Goal: Task Accomplishment & Management: Manage account settings

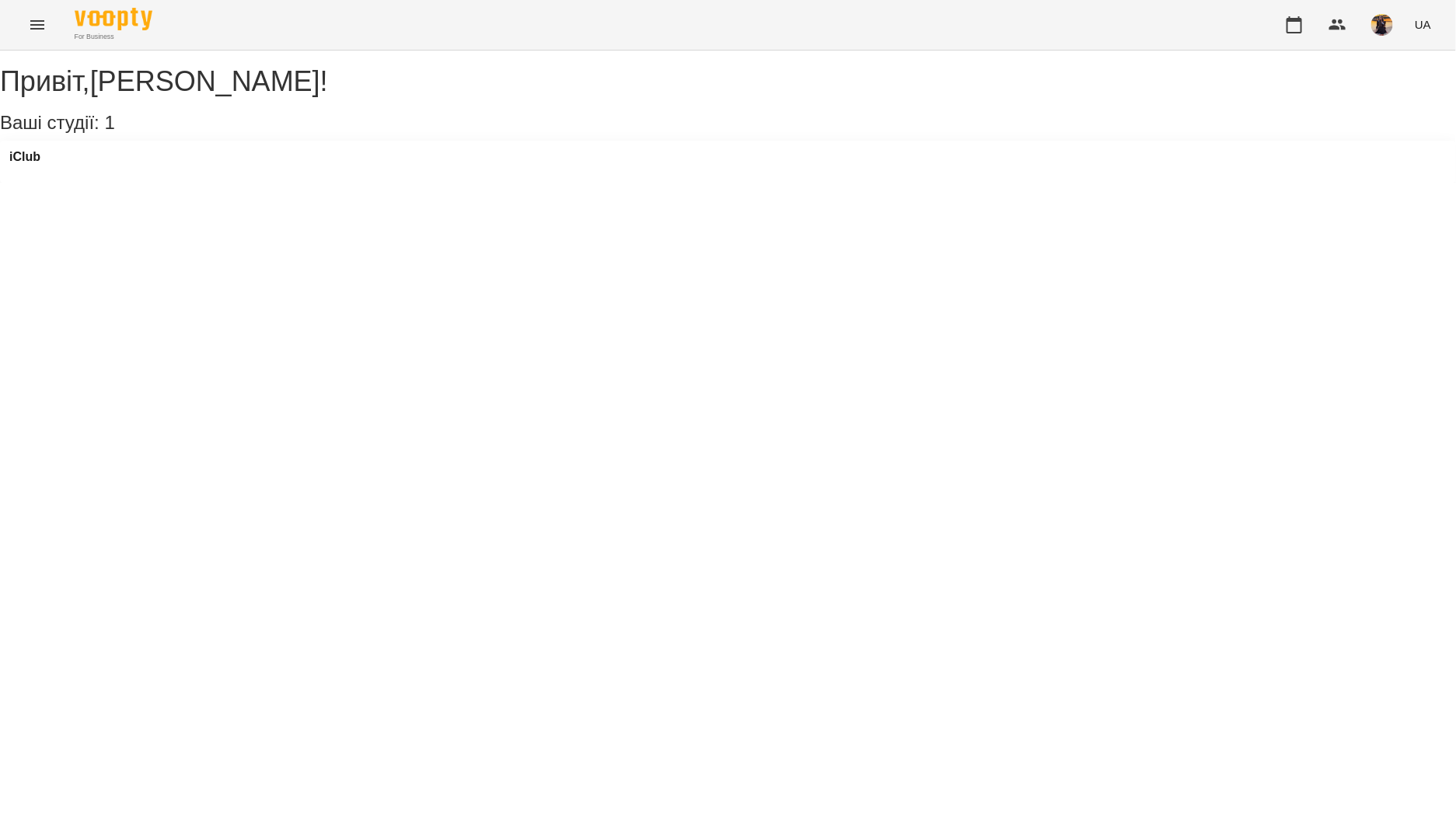
click at [31, 33] on icon "Menu" at bounding box center [37, 25] width 19 height 19
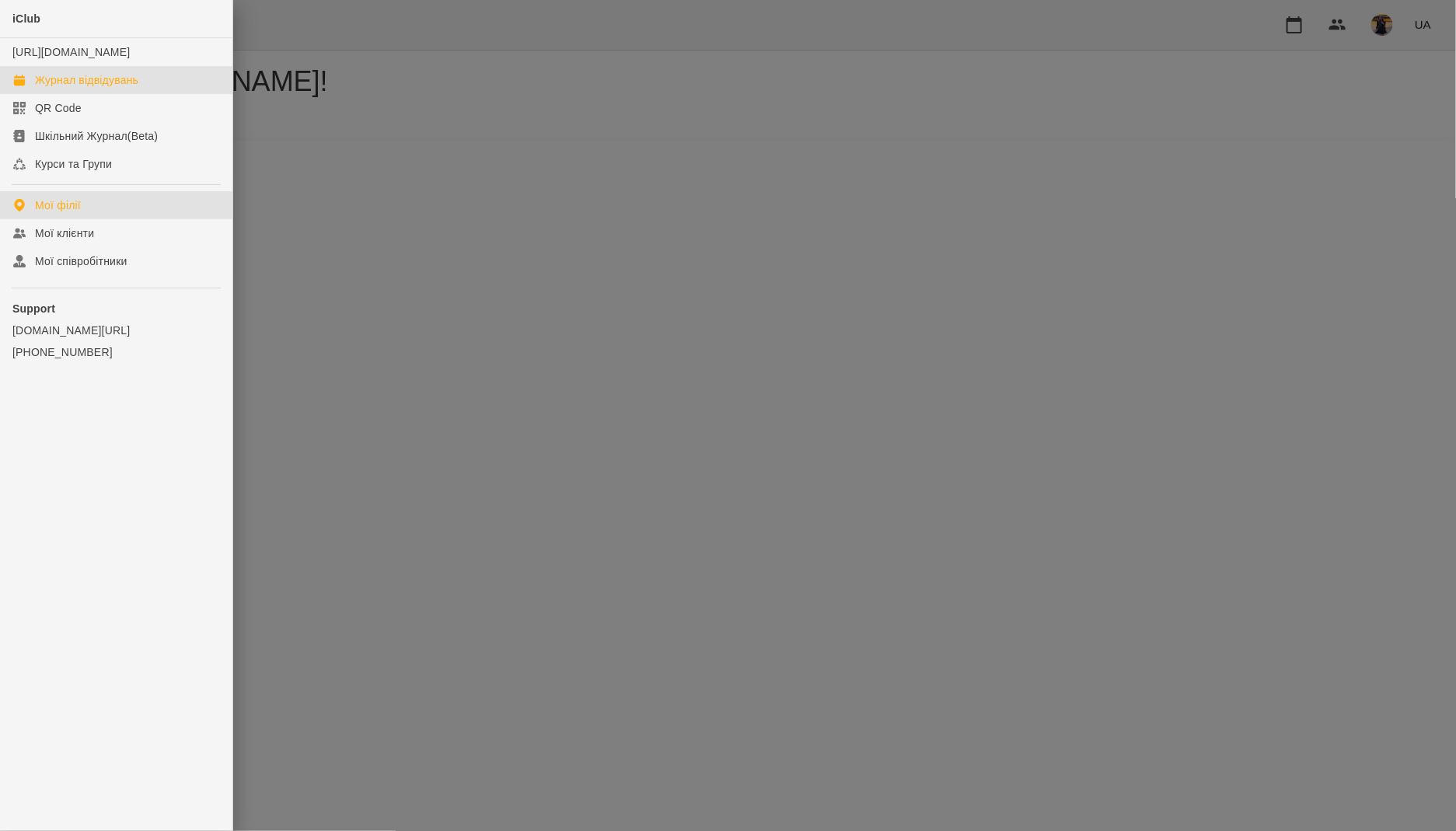
click at [49, 88] on div "Журнал відвідувань" at bounding box center [86, 81] width 104 height 16
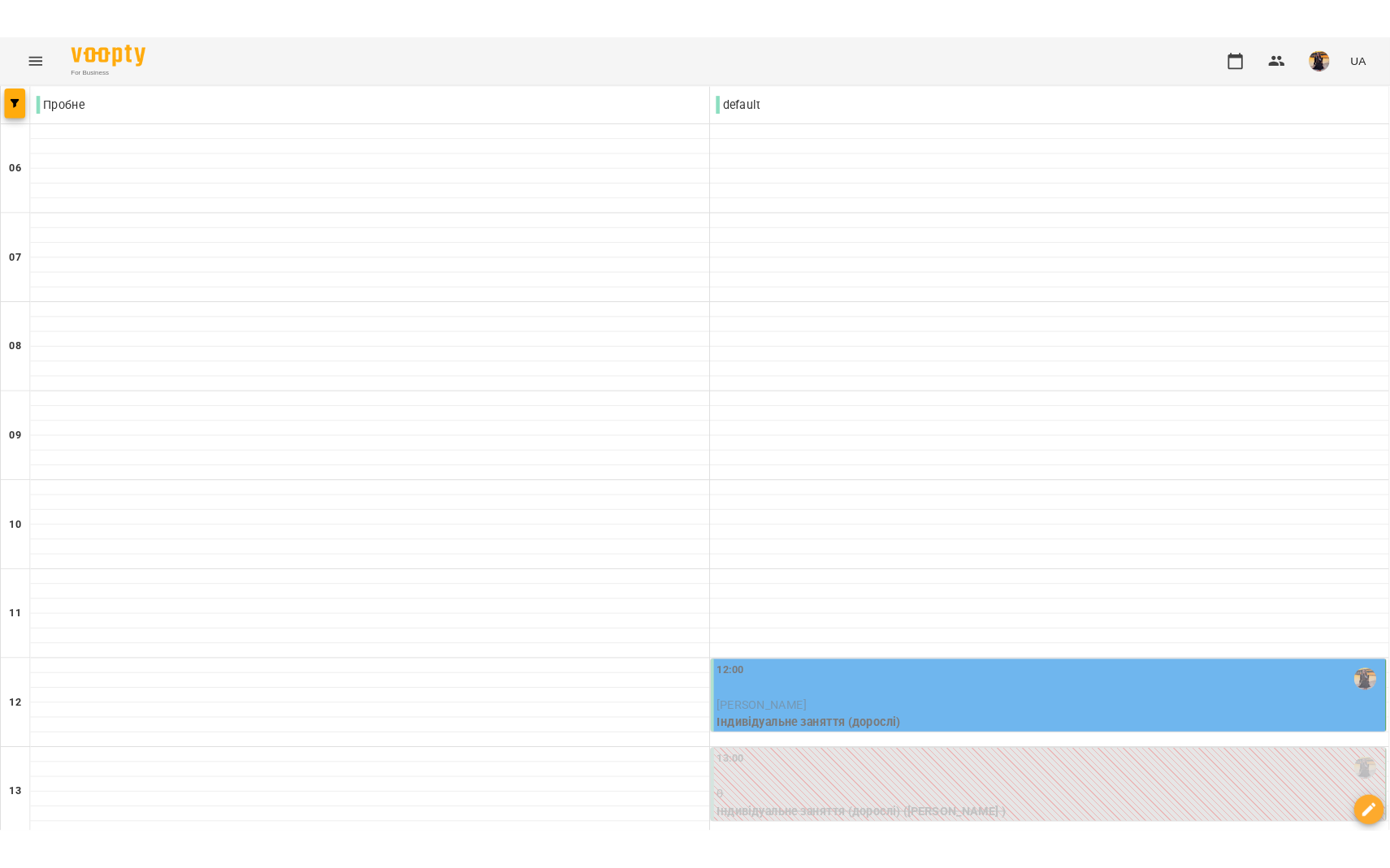
scroll to position [424, 0]
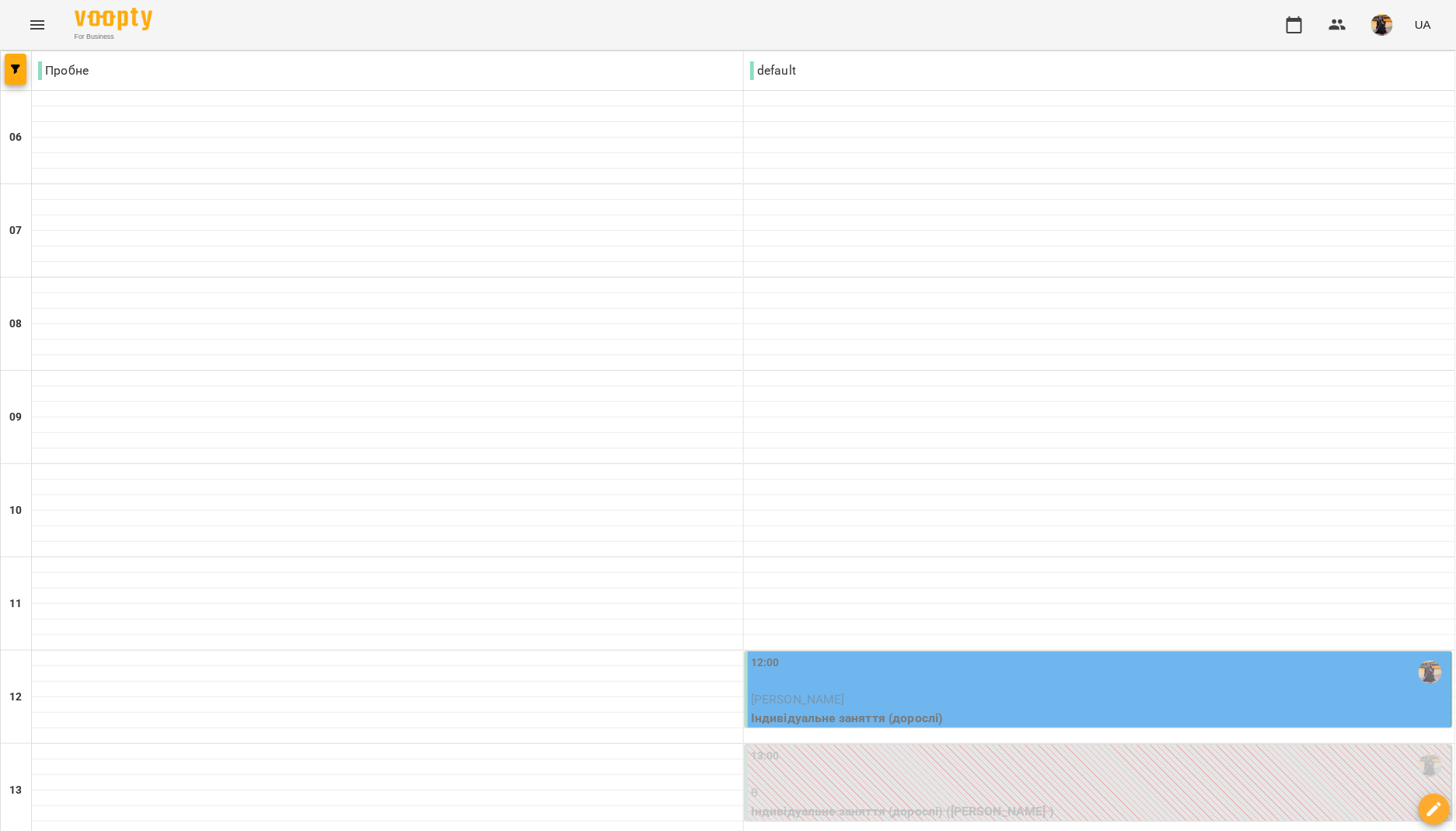
click at [828, 655] on div "12:00" at bounding box center [1099, 672] width 697 height 35
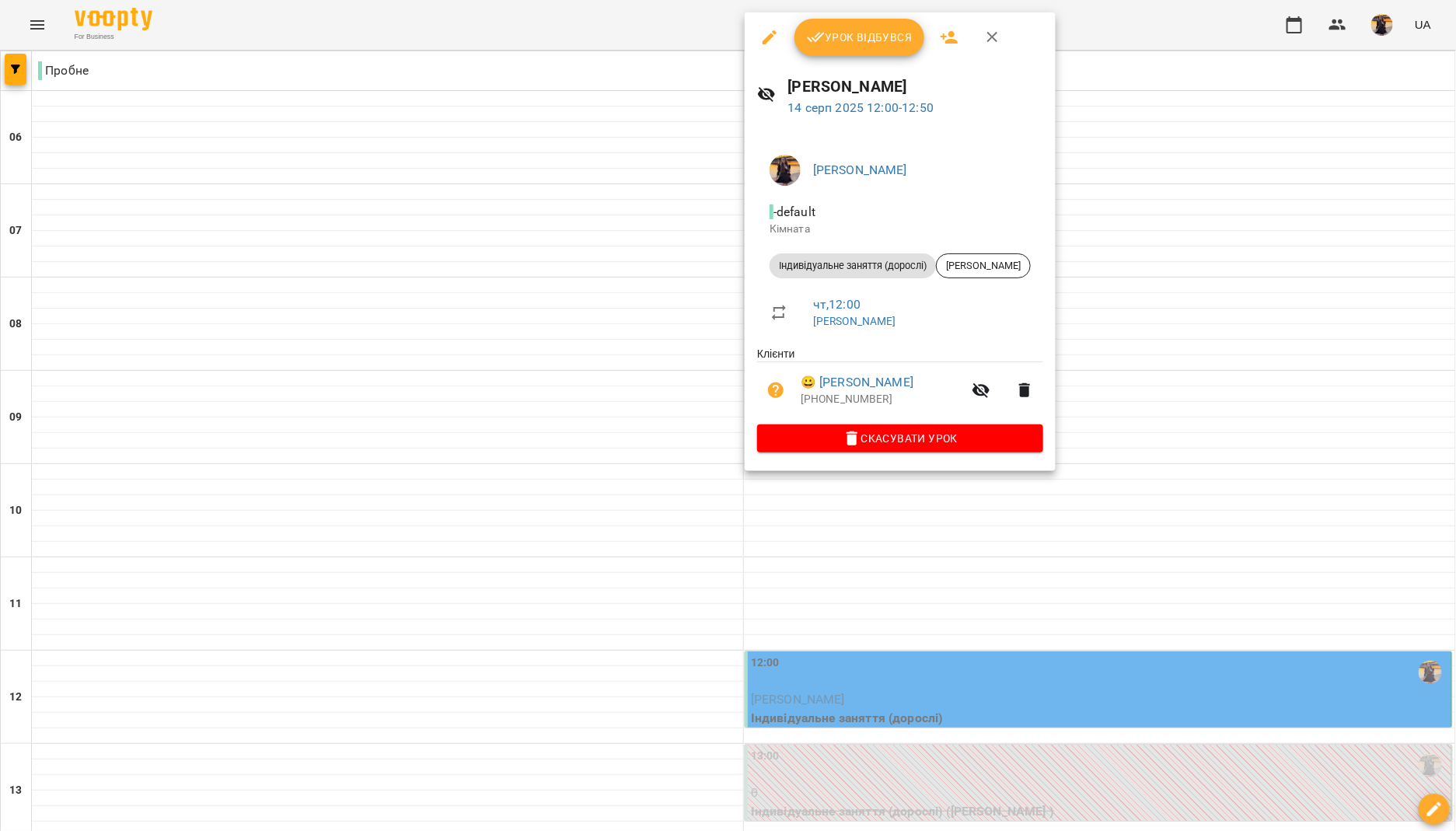
click at [833, 30] on span "Урок відбувся" at bounding box center [859, 37] width 105 height 19
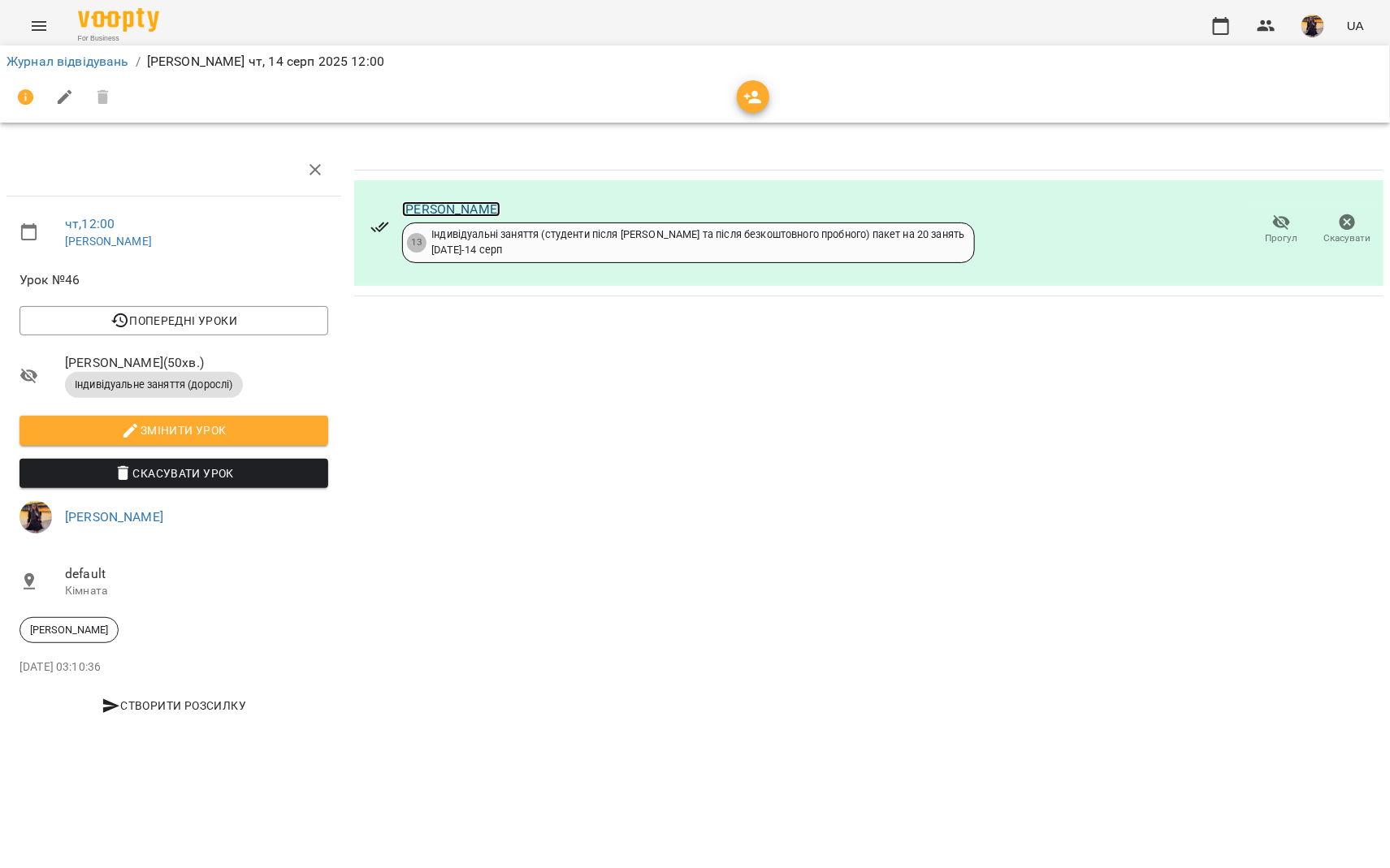
click at [459, 209] on link "[PERSON_NAME]" at bounding box center [451, 209] width 98 height 16
click at [20, 67] on link "Журнал відвідувань" at bounding box center [68, 61] width 123 height 16
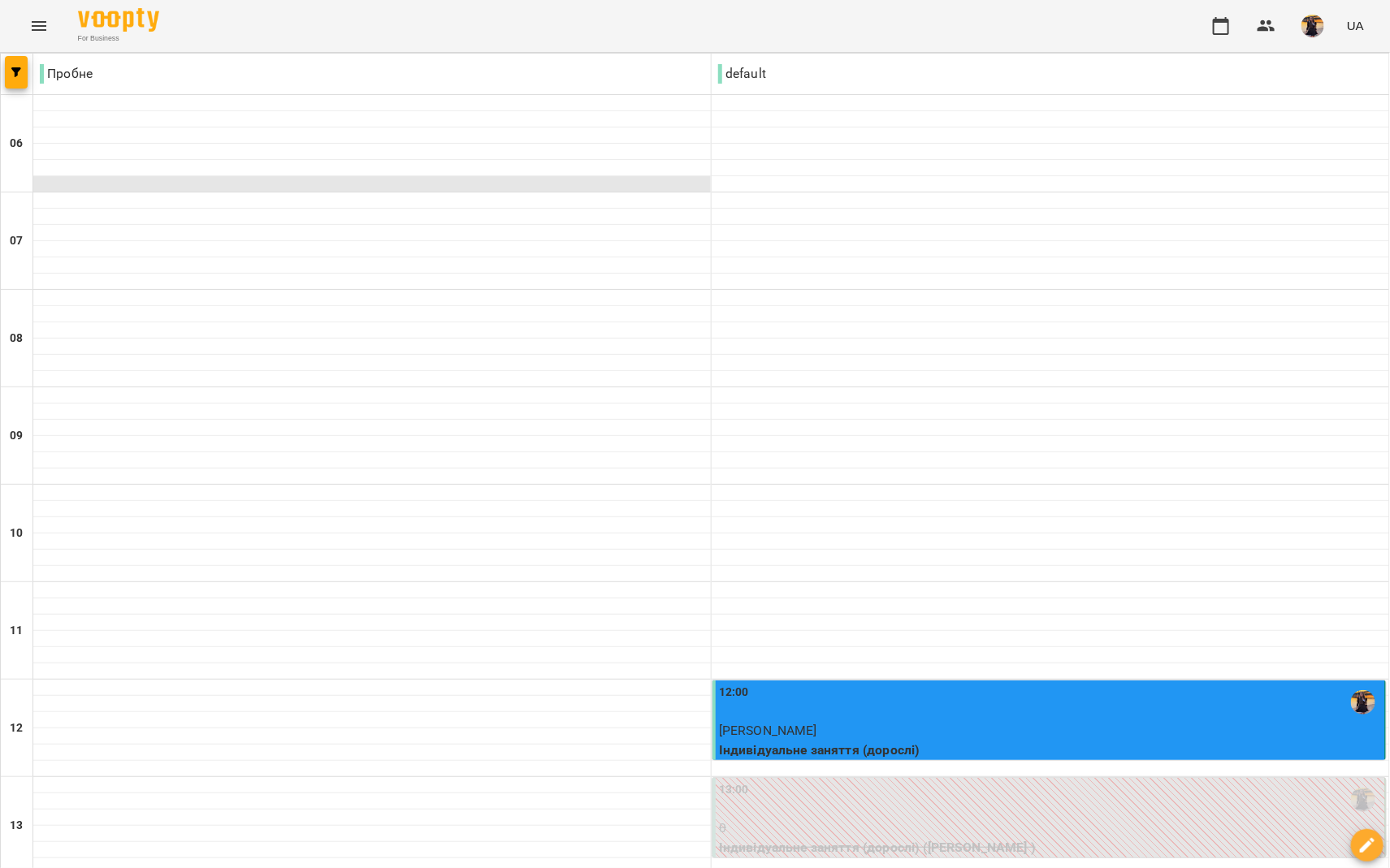
scroll to position [205, 0]
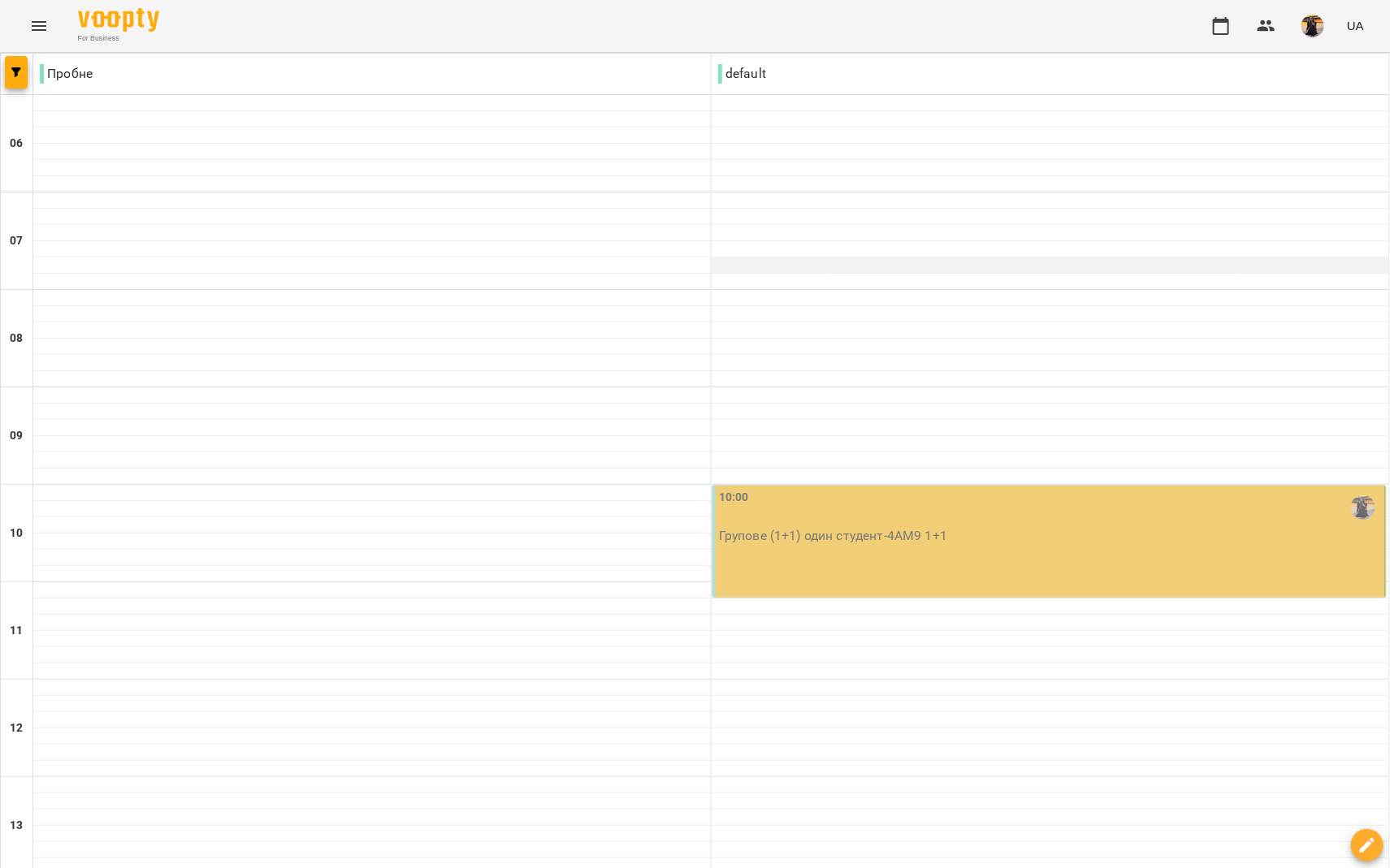
scroll to position [0, 0]
